Goal: Navigation & Orientation: Find specific page/section

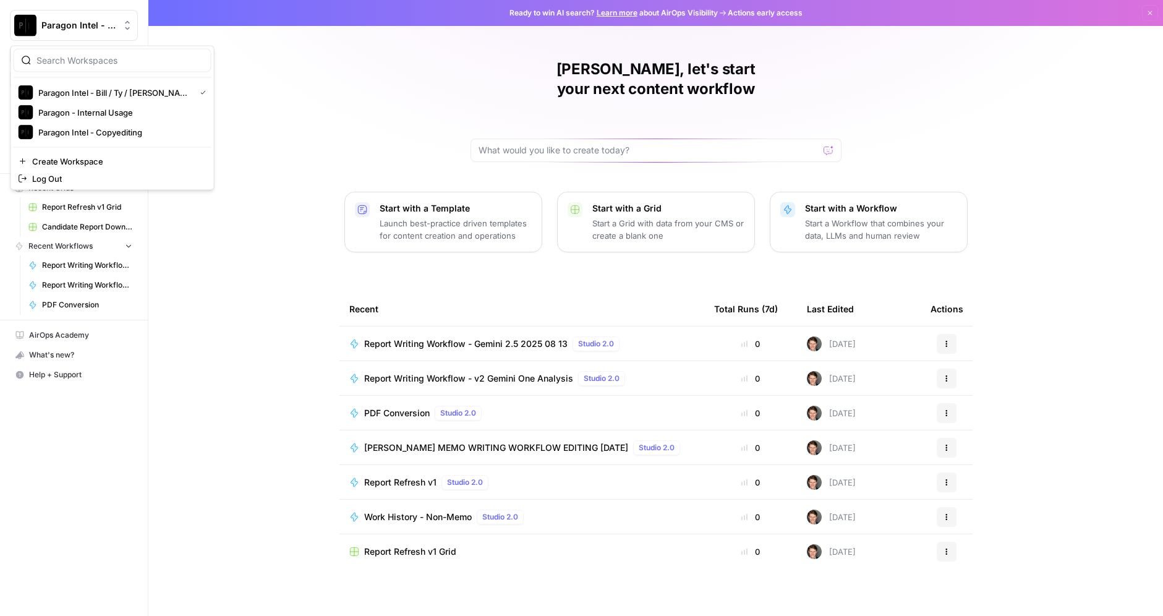
click at [63, 10] on button "Paragon Intel - Bill / Ty / Colby R&D" at bounding box center [74, 25] width 128 height 31
click at [136, 130] on span "Paragon Intel - Copyediting" at bounding box center [119, 132] width 163 height 12
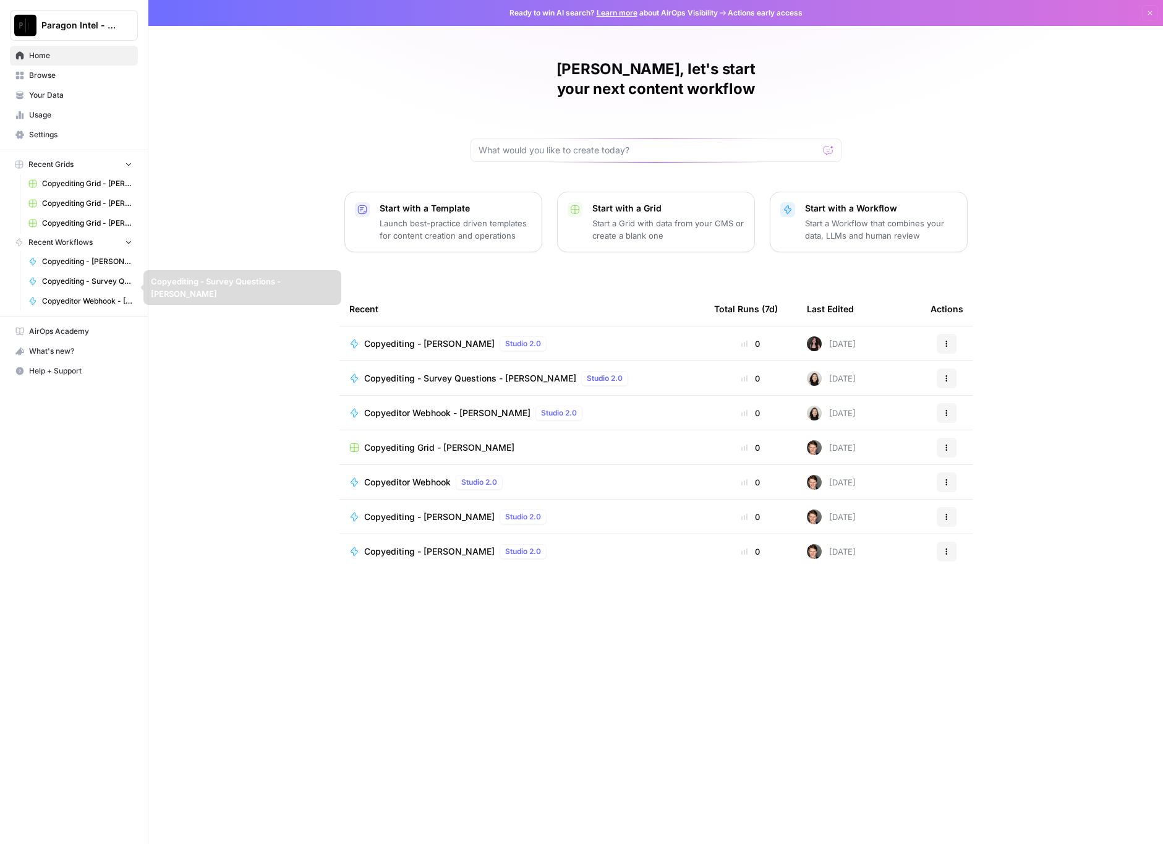
click at [67, 248] on span "Recent Workflows" at bounding box center [60, 242] width 64 height 11
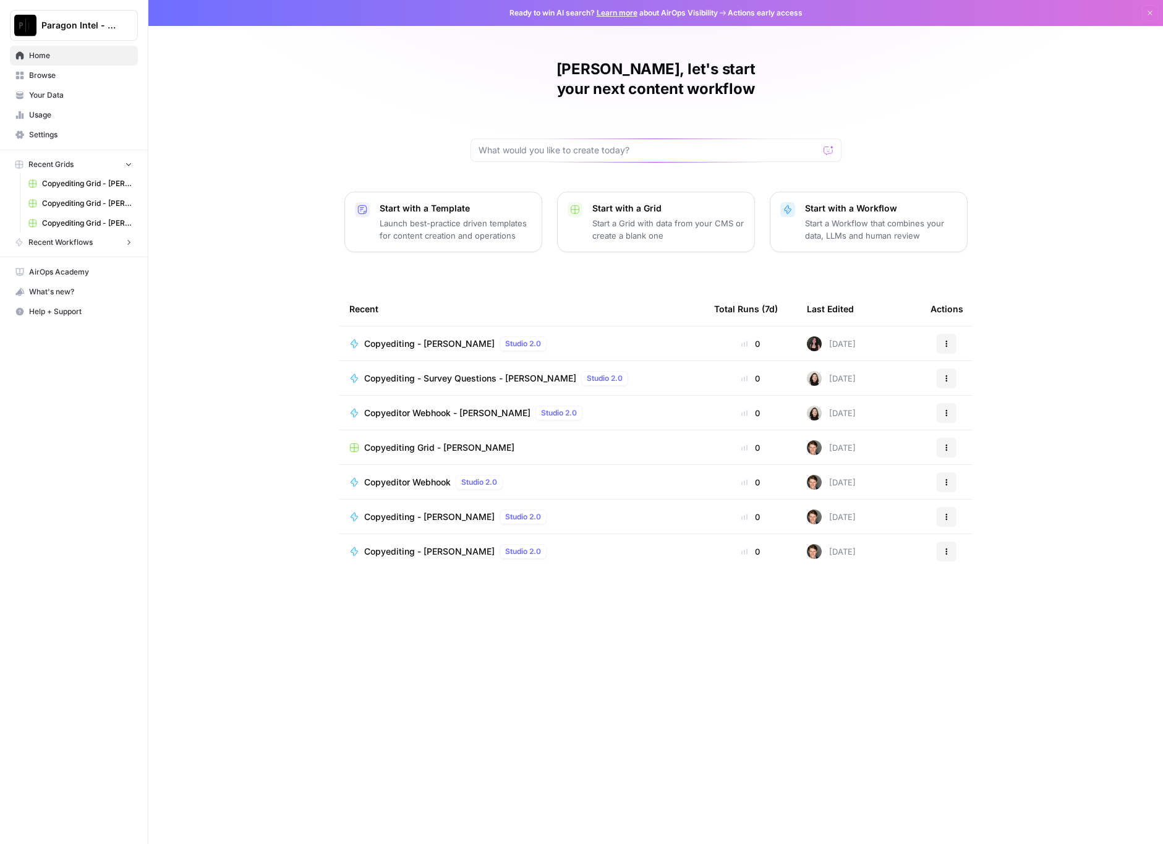
click at [67, 248] on span "Recent Workflows" at bounding box center [60, 242] width 64 height 11
click at [523, 615] on div "Recent Total Runs (7d) Last Edited Actions Copyediting - [PERSON_NAME] Studio 2…" at bounding box center [655, 558] width 633 height 532
